Goal: Task Accomplishment & Management: Manage account settings

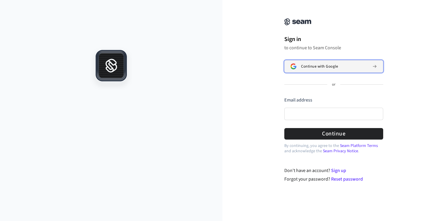
click at [334, 67] on span "Continue with Google" at bounding box center [319, 66] width 37 height 5
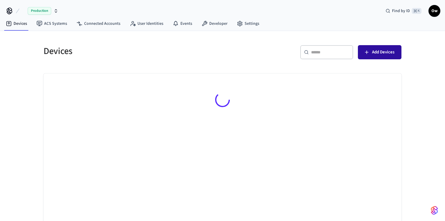
click at [386, 55] on span "Add Devices" at bounding box center [383, 52] width 22 height 8
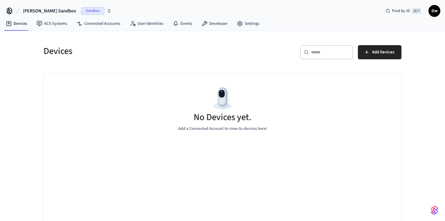
click at [81, 12] on span "Sandbox" at bounding box center [93, 11] width 24 height 8
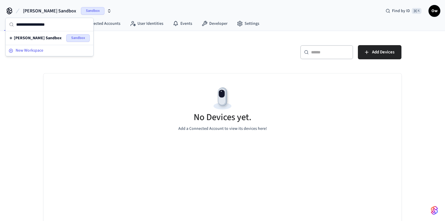
click at [34, 52] on span "New Workspace" at bounding box center [30, 50] width 28 height 6
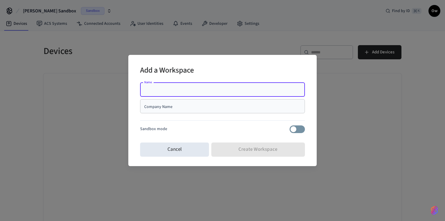
click at [113, 60] on div "Add a Workspace Name Name Company Name Company Name Sandbox mode Cancel Create …" at bounding box center [222, 110] width 445 height 221
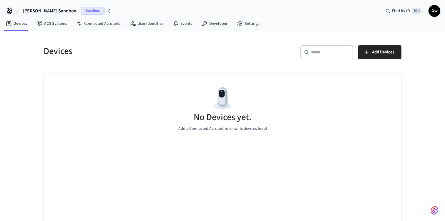
click at [231, 114] on h5 "No Devices yet." at bounding box center [223, 117] width 58 height 12
click at [434, 210] on img "button" at bounding box center [434, 209] width 7 height 9
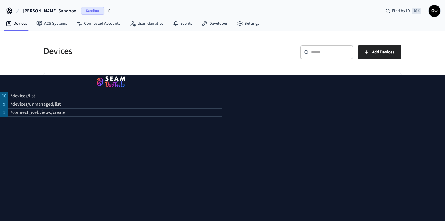
click at [185, 57] on div "Devices" at bounding box center [128, 51] width 183 height 26
click at [437, 12] on span "Ow" at bounding box center [435, 11] width 11 height 11
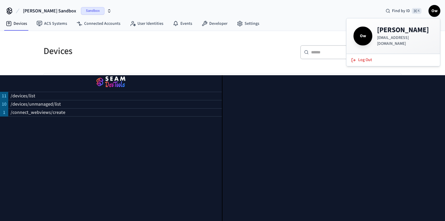
click at [179, 55] on h5 "Devices" at bounding box center [132, 51] width 176 height 12
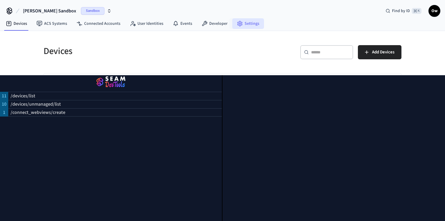
click at [245, 24] on link "Settings" at bounding box center [248, 23] width 32 height 11
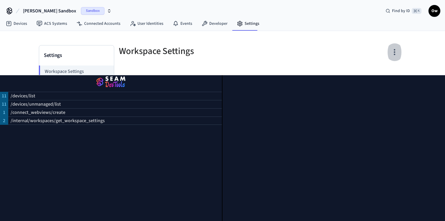
click at [395, 52] on icon "button" at bounding box center [394, 52] width 1 height 6
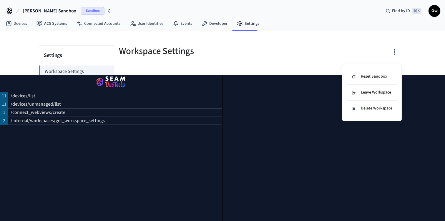
click at [281, 45] on div at bounding box center [222, 110] width 445 height 221
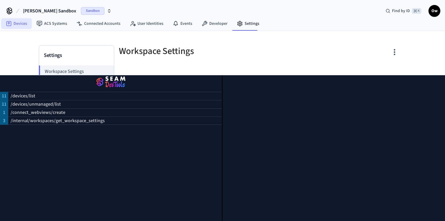
click at [16, 24] on link "Devices" at bounding box center [16, 23] width 31 height 11
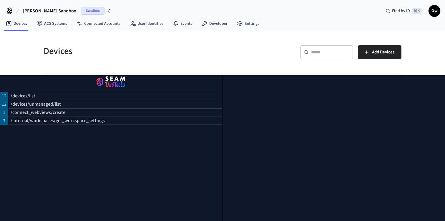
click at [4, 7] on div "[PERSON_NAME] Sandbox Sandbox Find by ID ⌘ K Ow" at bounding box center [222, 8] width 445 height 17
click at [12, 10] on icon at bounding box center [9, 10] width 5 height 5
click at [107, 11] on icon "button" at bounding box center [109, 11] width 5 height 5
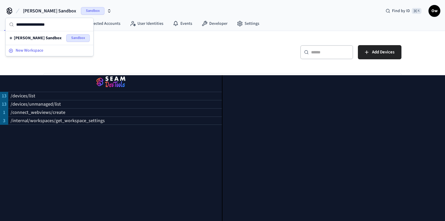
click at [46, 51] on div "New Workspace" at bounding box center [50, 50] width 82 height 6
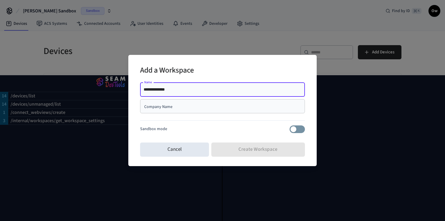
type input "**********"
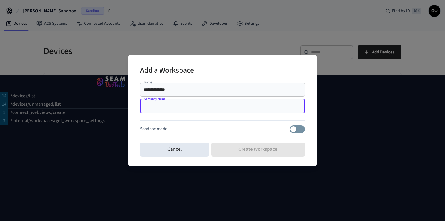
click at [179, 104] on input "Company Name" at bounding box center [223, 106] width 158 height 6
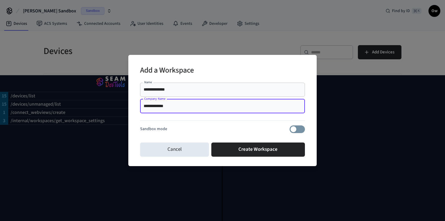
type input "**********"
click at [207, 129] on div "Sandbox mode" at bounding box center [222, 129] width 165 height 8
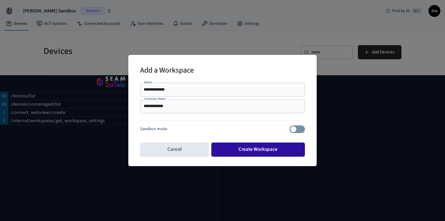
click at [257, 149] on button "Create Workspace" at bounding box center [259, 149] width 94 height 14
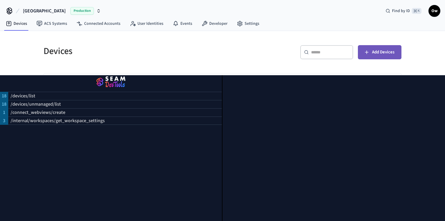
click at [382, 53] on span "Add Devices" at bounding box center [383, 52] width 22 height 8
